Goal: Communication & Community: Ask a question

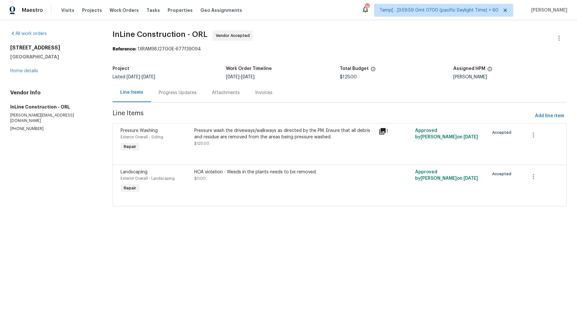
click at [167, 93] on div "Progress Updates" at bounding box center [178, 92] width 38 height 6
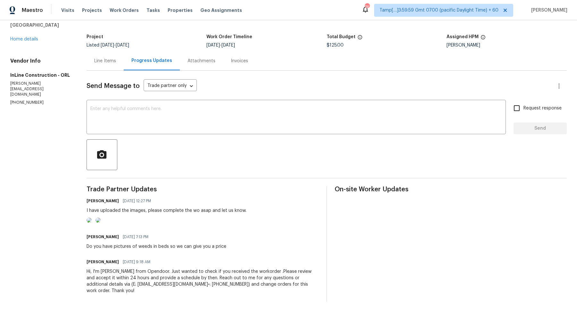
scroll to position [52, 0]
click at [147, 106] on textarea at bounding box center [296, 117] width 412 height 22
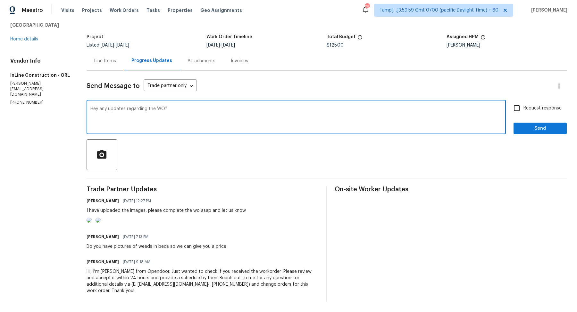
type textarea "Hey any updates regarding the WO?"
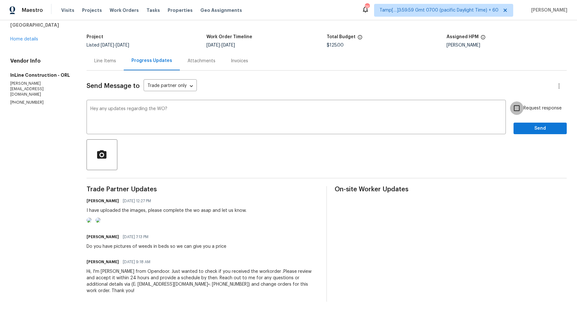
click at [521, 101] on input "Request response" at bounding box center [516, 107] width 13 height 13
checkbox input "true"
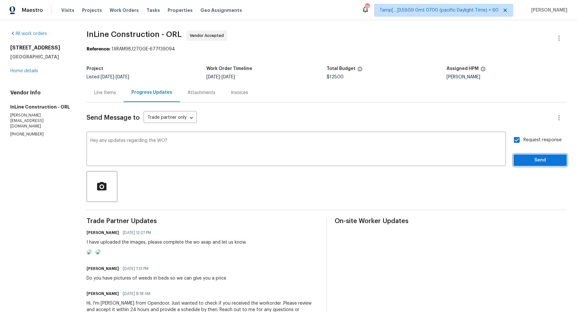
click at [549, 160] on span "Send" at bounding box center [540, 160] width 43 height 8
